Goal: Information Seeking & Learning: Find specific fact

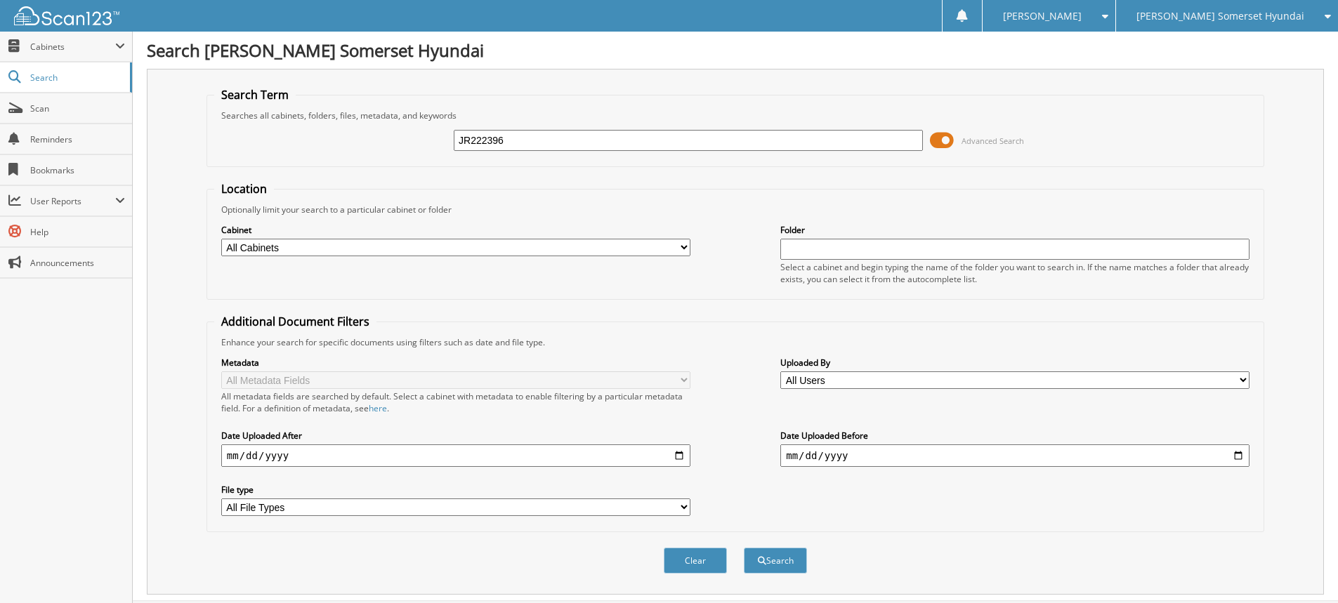
type input "JR222396"
click at [744, 548] on button "Search" at bounding box center [775, 561] width 63 height 26
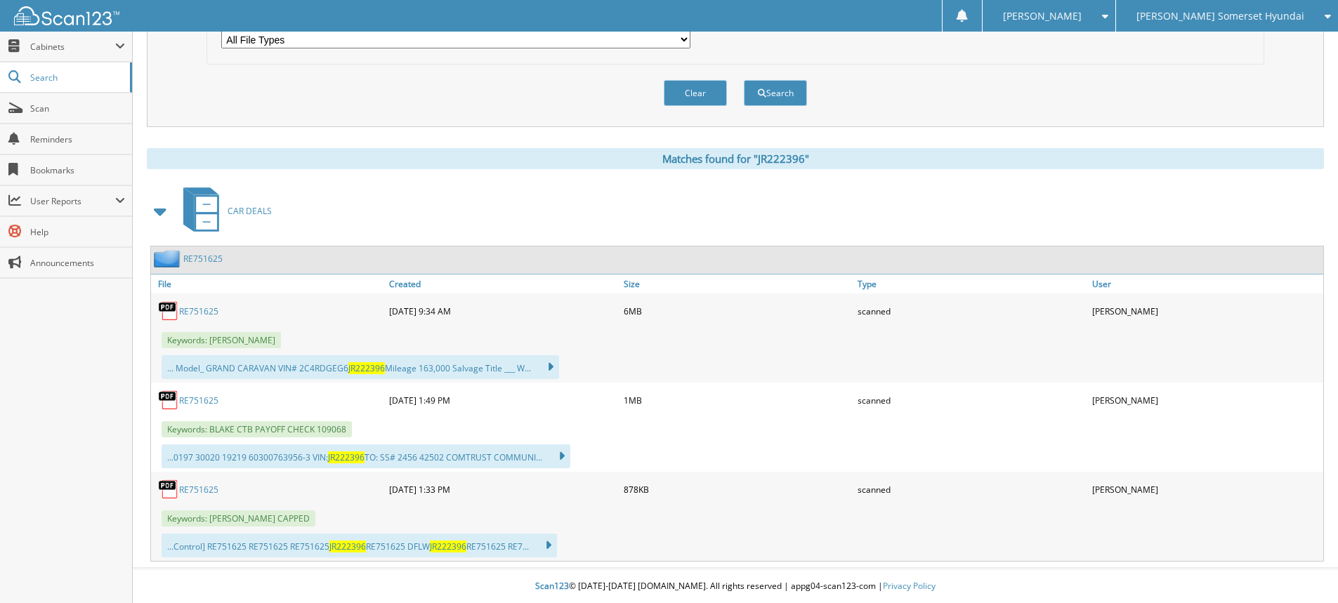
scroll to position [469, 0]
click at [192, 310] on link "RE751625" at bounding box center [198, 311] width 39 height 12
click at [63, 111] on span "Scan" at bounding box center [77, 109] width 95 height 12
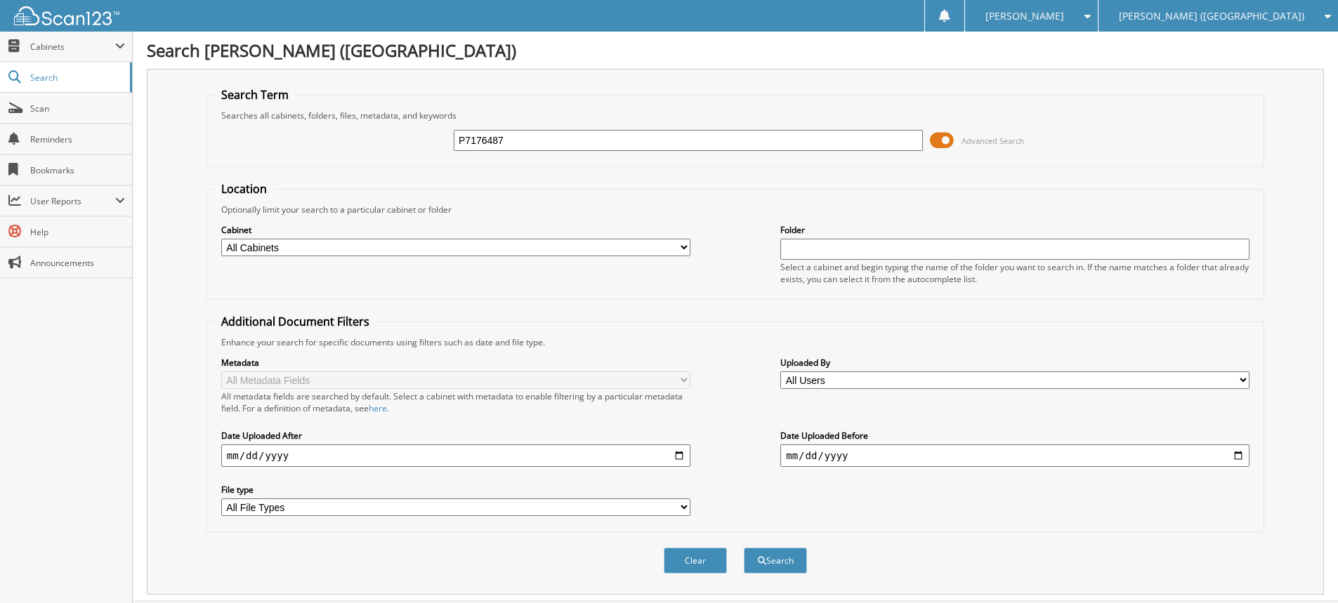
type input "P7176487"
click at [744, 548] on button "Search" at bounding box center [775, 561] width 63 height 26
drag, startPoint x: 518, startPoint y: 140, endPoint x: 264, endPoint y: 136, distance: 253.6
click at [323, 136] on div "P7176487 Advanced Search" at bounding box center [735, 140] width 1042 height 38
type input "BARNHILL, HODGE"
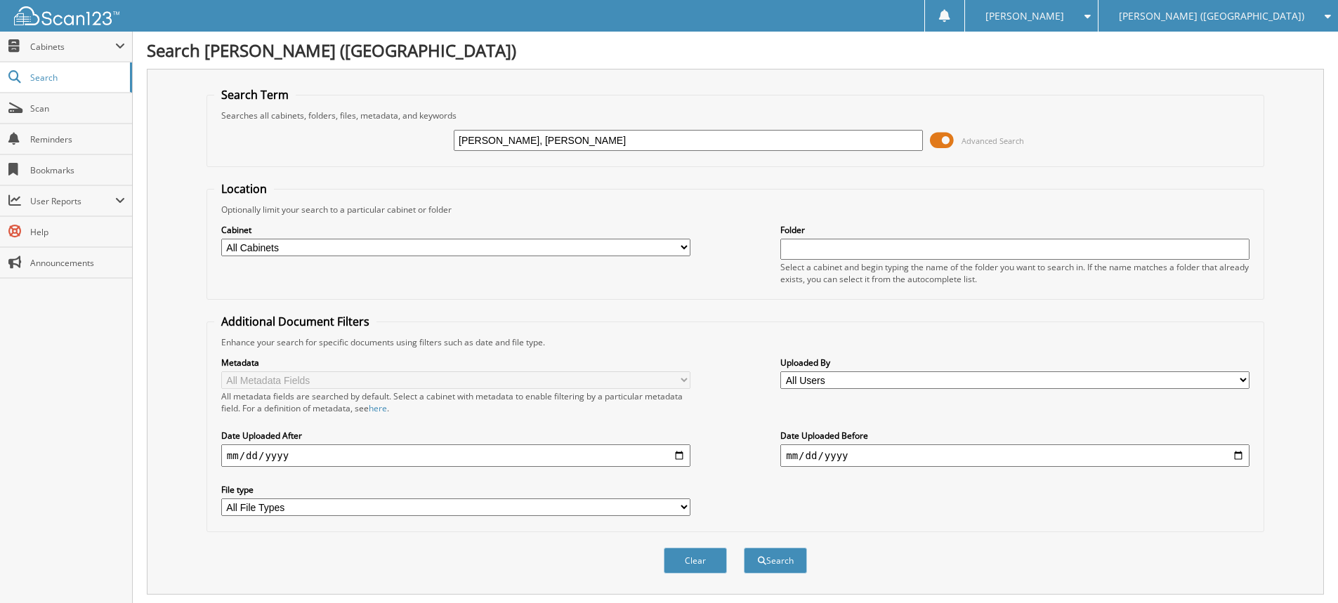
click at [744, 548] on button "Search" at bounding box center [775, 561] width 63 height 26
drag, startPoint x: 559, startPoint y: 140, endPoint x: 513, endPoint y: 138, distance: 45.7
click at [513, 138] on input "BARNHILL, HODGE" at bounding box center [688, 140] width 469 height 21
type input "[PERSON_NAME]"
click at [744, 548] on button "Search" at bounding box center [775, 561] width 63 height 26
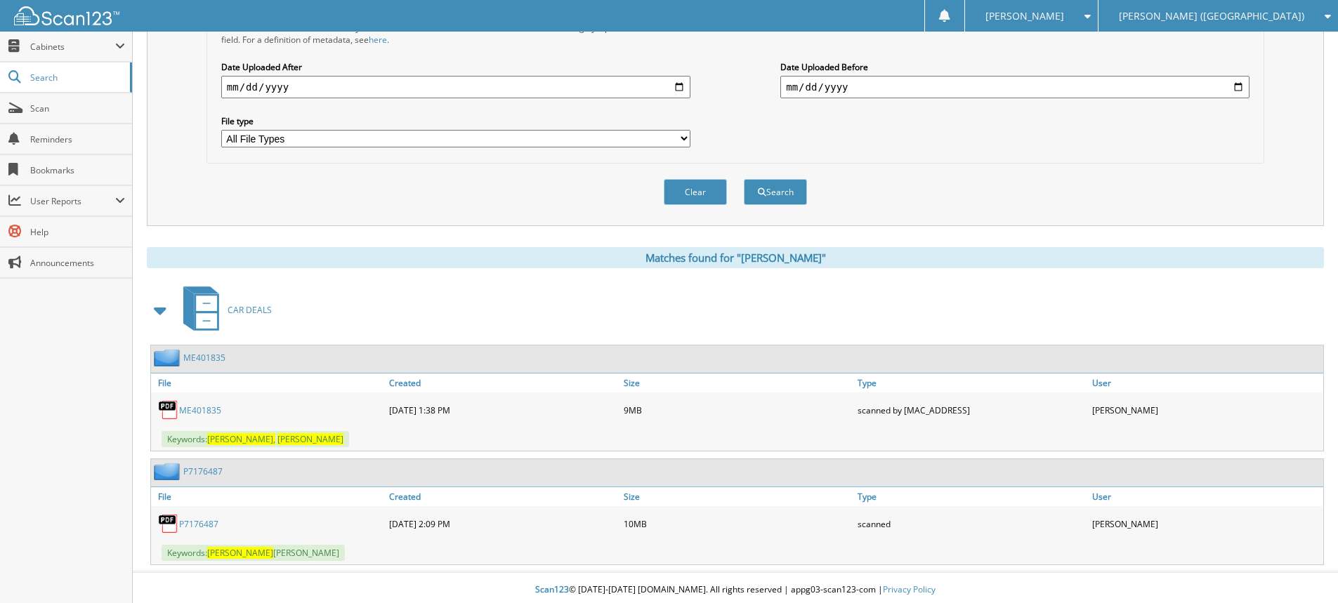
scroll to position [374, 0]
